Goal: Task Accomplishment & Management: Use online tool/utility

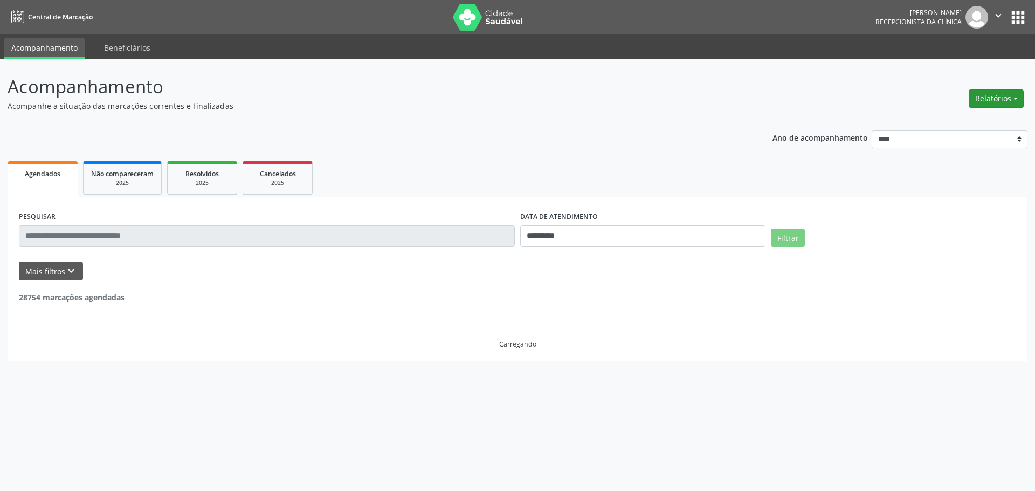
click at [990, 105] on button "Relatórios" at bounding box center [996, 99] width 55 height 18
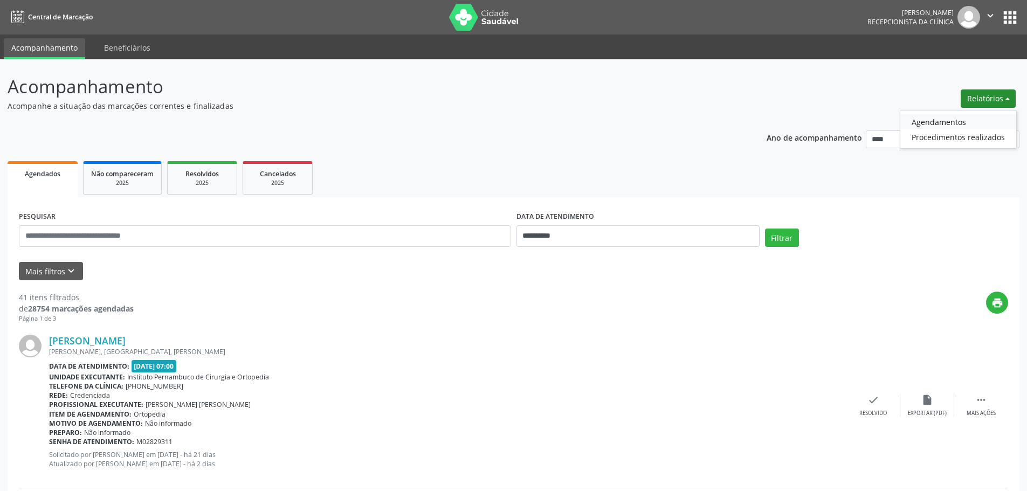
click at [964, 119] on link "Agendamentos" at bounding box center [959, 121] width 116 height 15
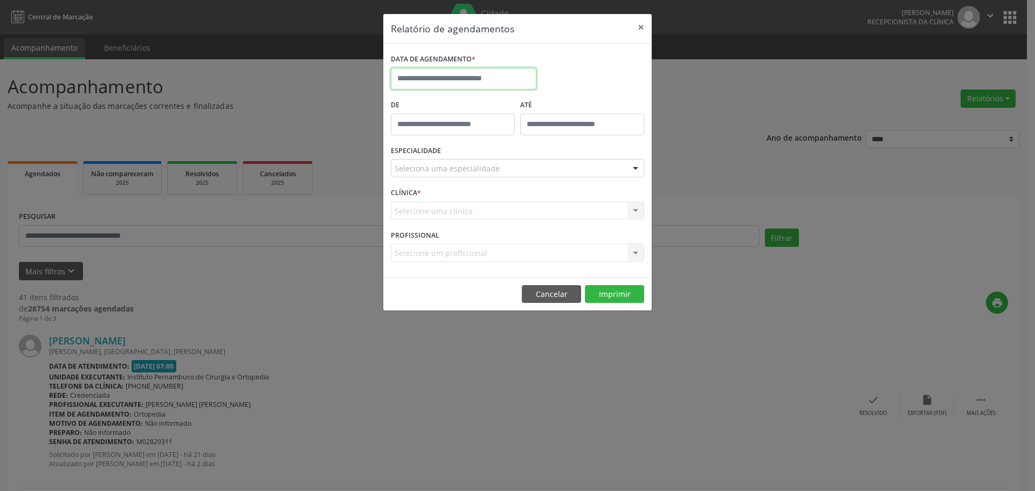
click at [479, 74] on input "text" at bounding box center [464, 79] width 146 height 22
click at [421, 181] on span "11" at bounding box center [426, 178] width 21 height 21
type input "**********"
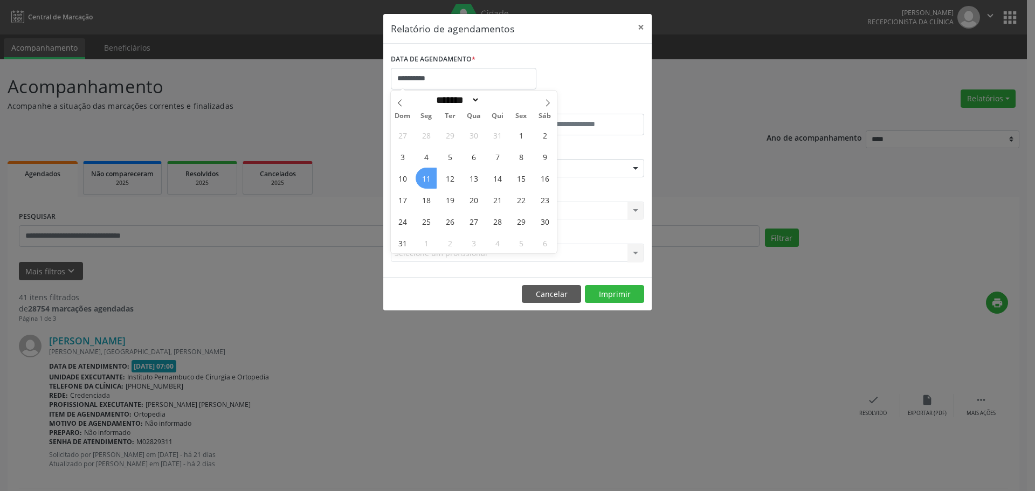
click at [421, 181] on span "11" at bounding box center [426, 178] width 21 height 21
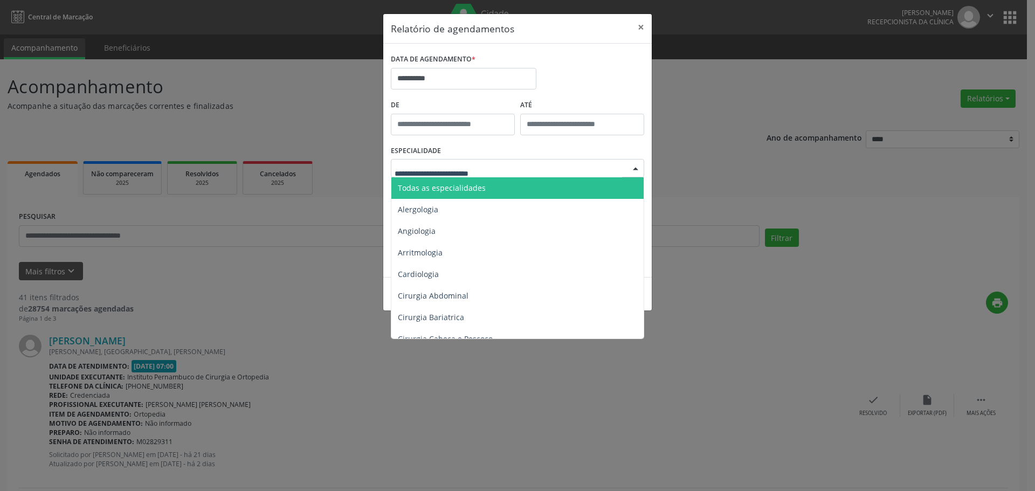
click at [468, 188] on span "Todas as especialidades" at bounding box center [442, 188] width 88 height 10
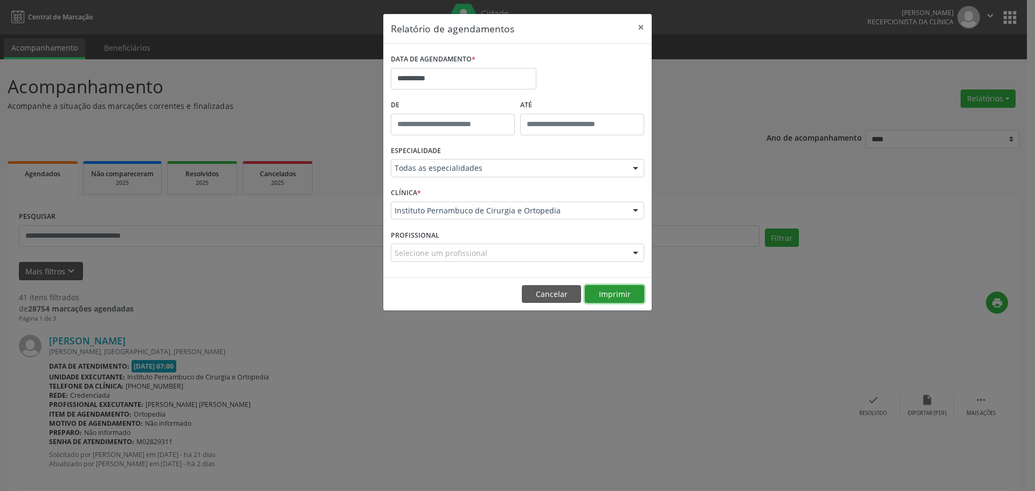
click at [628, 287] on button "Imprimir" at bounding box center [614, 294] width 59 height 18
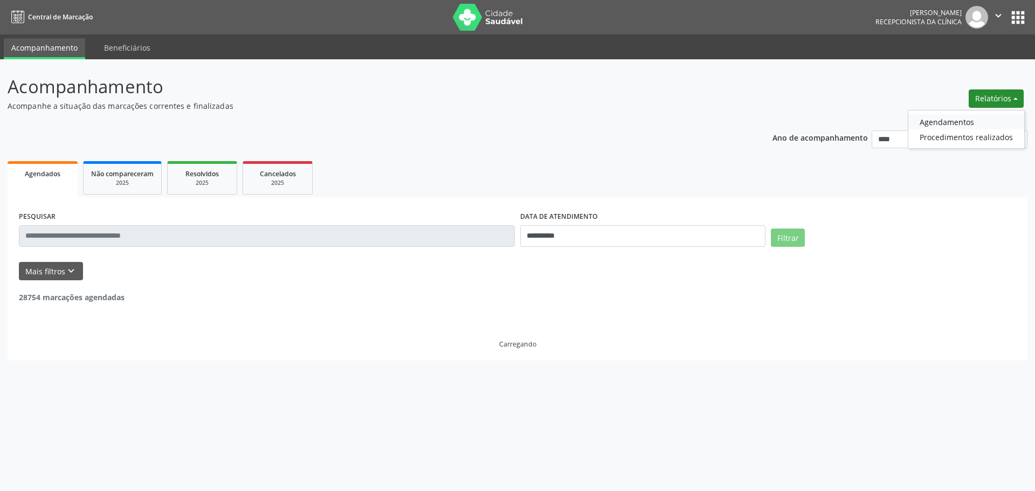
click at [967, 119] on link "Agendamentos" at bounding box center [967, 121] width 116 height 15
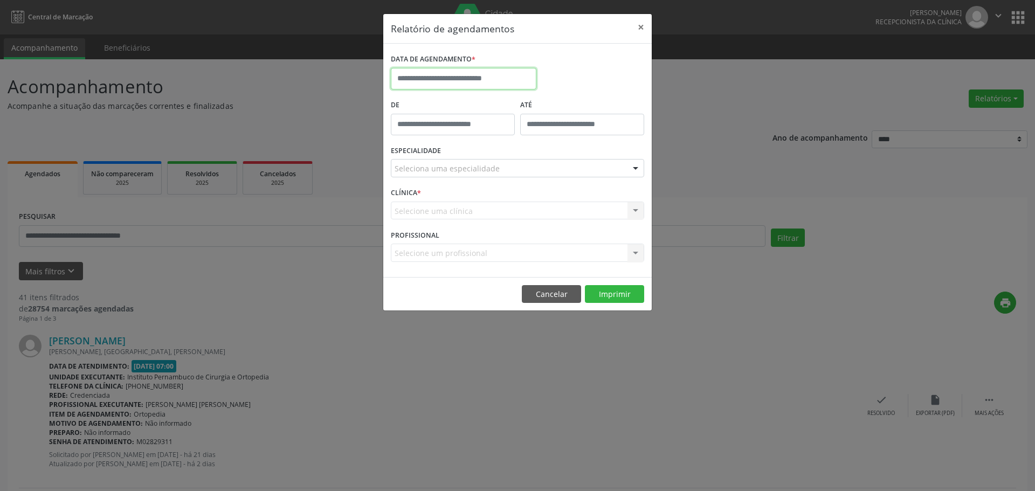
click at [513, 73] on input "text" at bounding box center [464, 79] width 146 height 22
click at [472, 180] on span "13" at bounding box center [473, 178] width 21 height 21
type input "**********"
click at [499, 164] on div "Seleciona uma especialidade" at bounding box center [517, 168] width 253 height 18
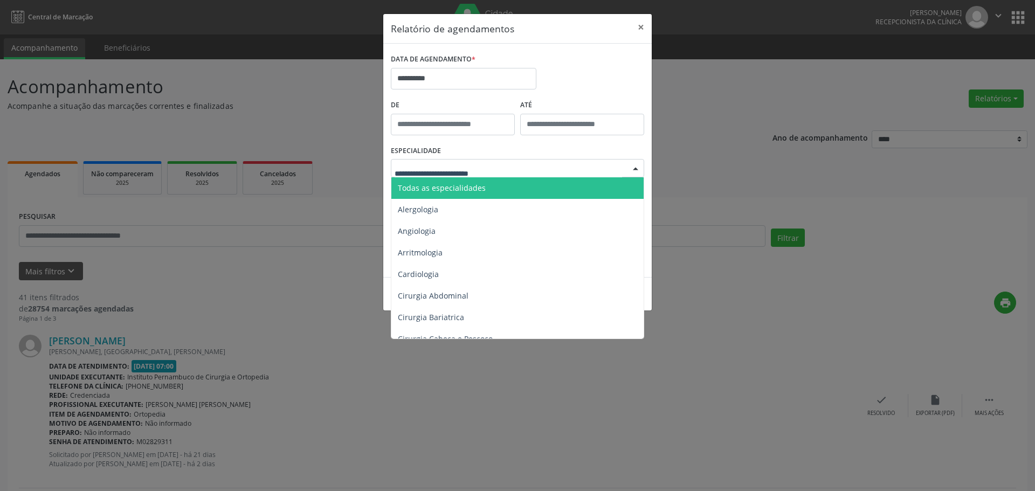
click at [486, 181] on span "Todas as especialidades" at bounding box center [519, 188] width 254 height 22
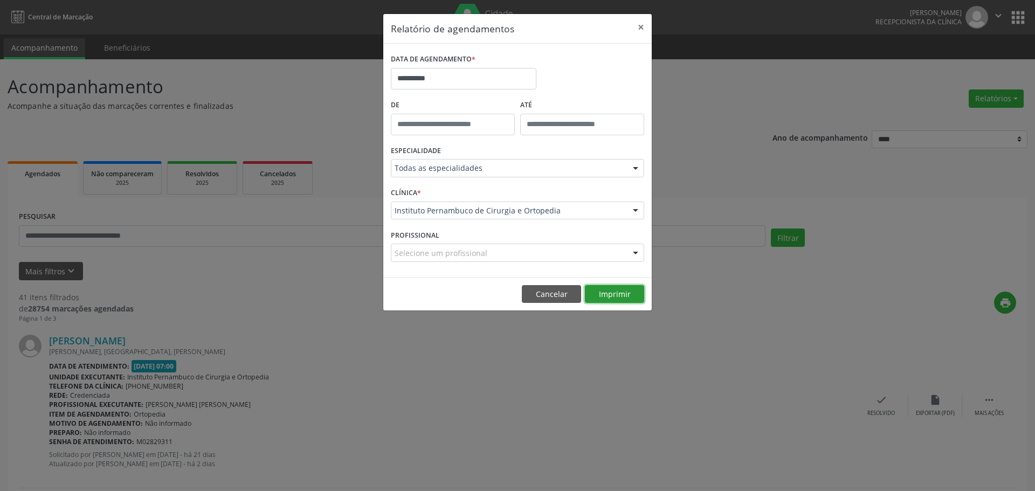
click at [622, 301] on button "Imprimir" at bounding box center [614, 294] width 59 height 18
